Goal: Navigation & Orientation: Find specific page/section

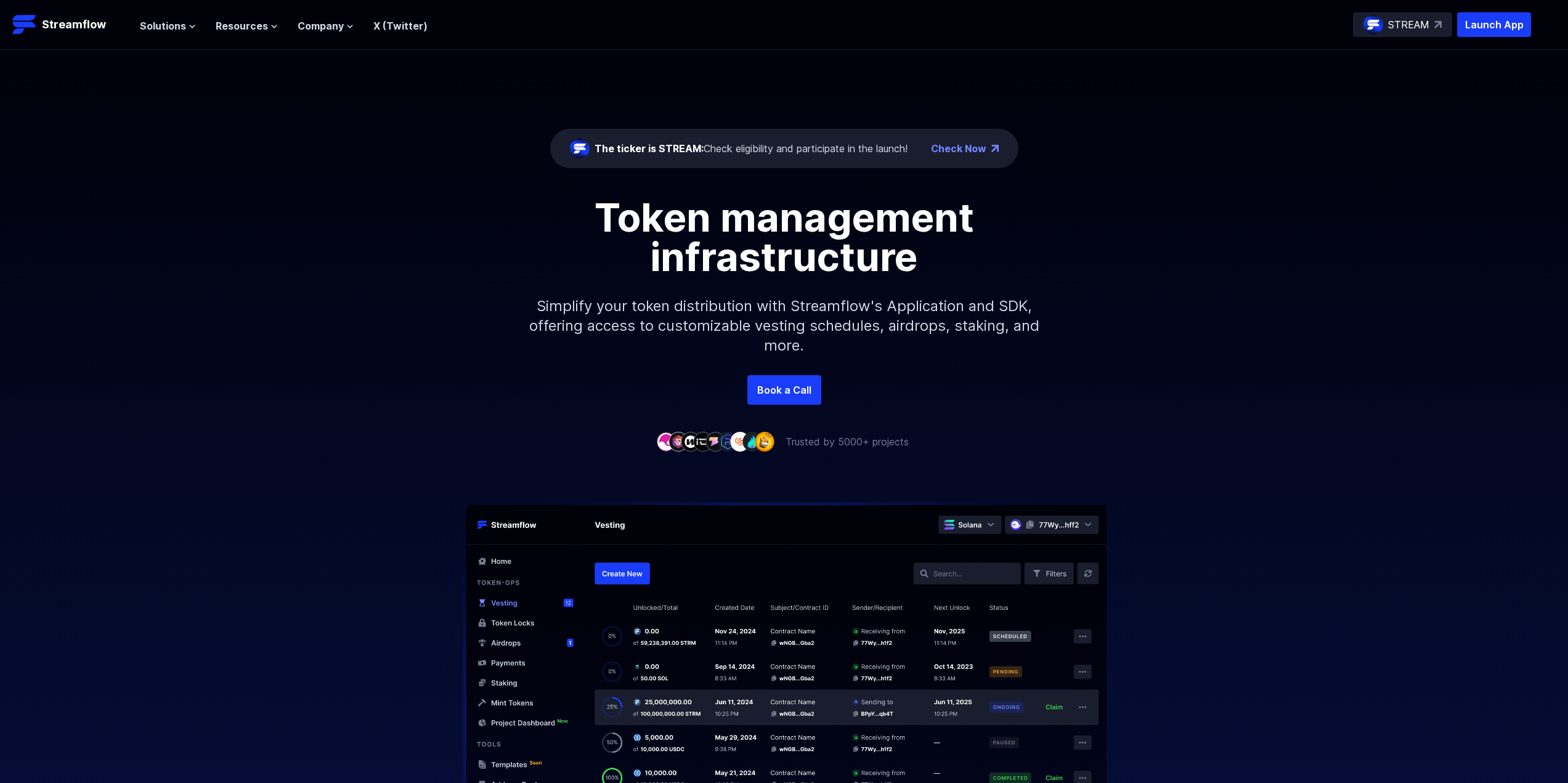
click at [1428, 15] on div "STREAM" at bounding box center [1402, 24] width 99 height 24
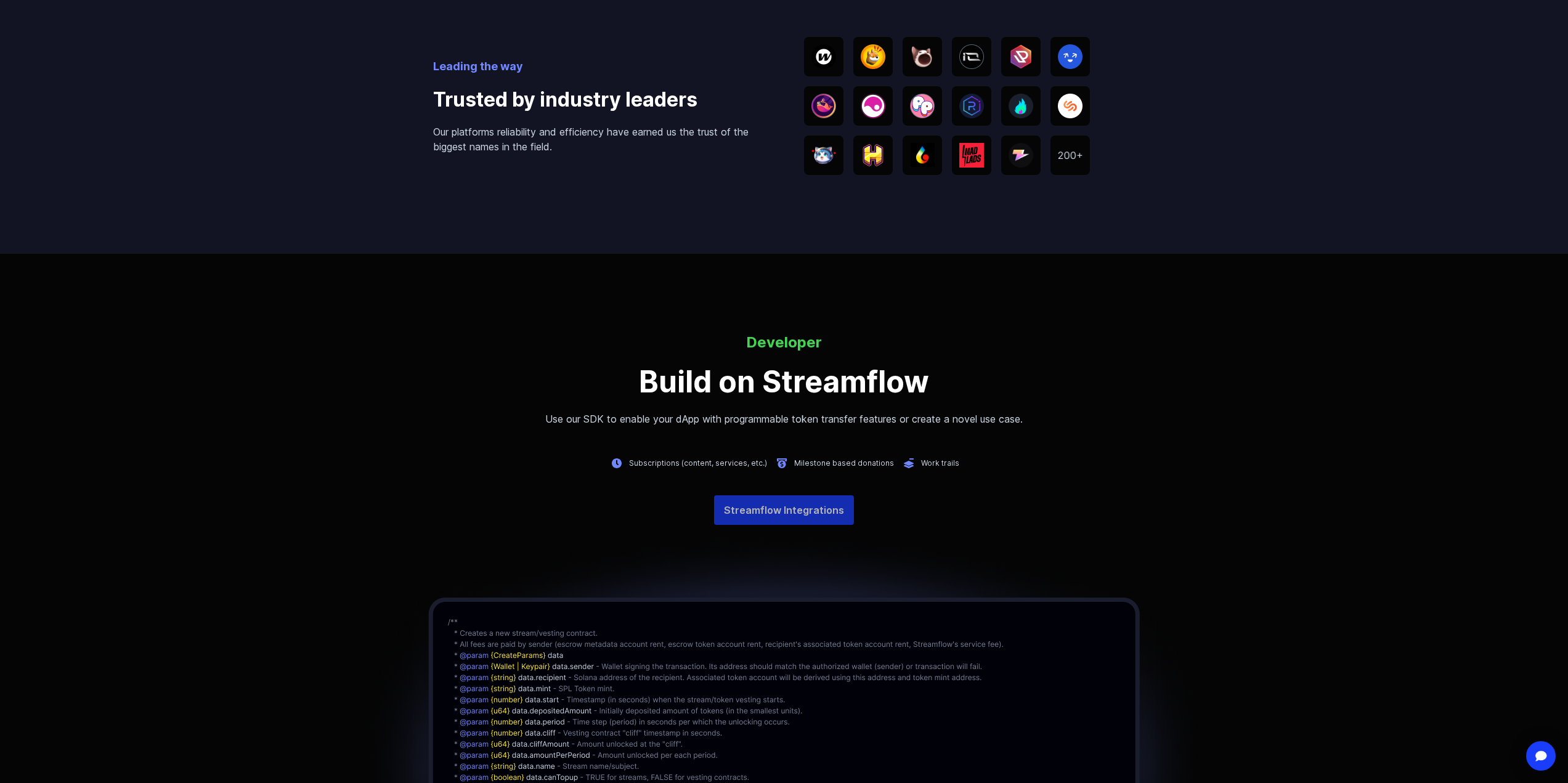
scroll to position [2503, 0]
click at [796, 500] on link "Streamflow Integrations" at bounding box center [784, 509] width 140 height 29
